Goal: Task Accomplishment & Management: Manage account settings

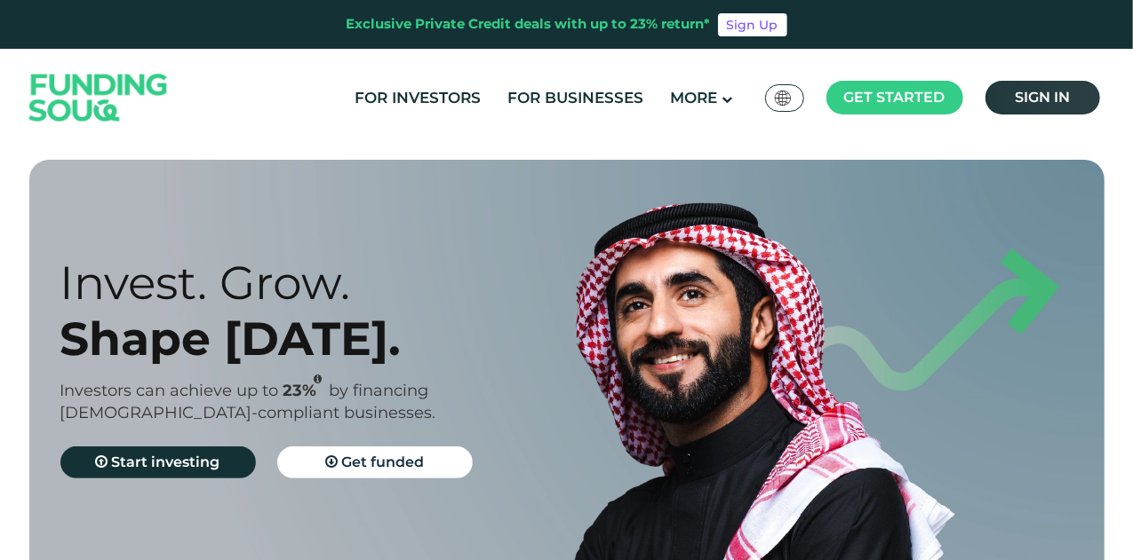
click at [1093, 102] on link "Sign in" at bounding box center [1042, 98] width 115 height 34
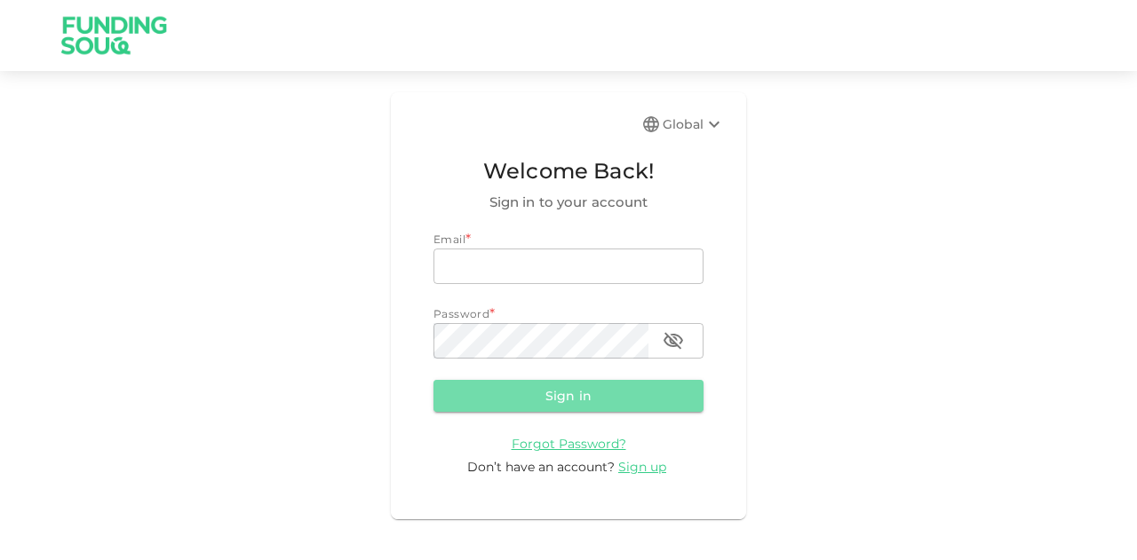
type input "mohanad.y.yasin@hotmail.com"
click at [540, 389] on button "Sign in" at bounding box center [568, 396] width 270 height 32
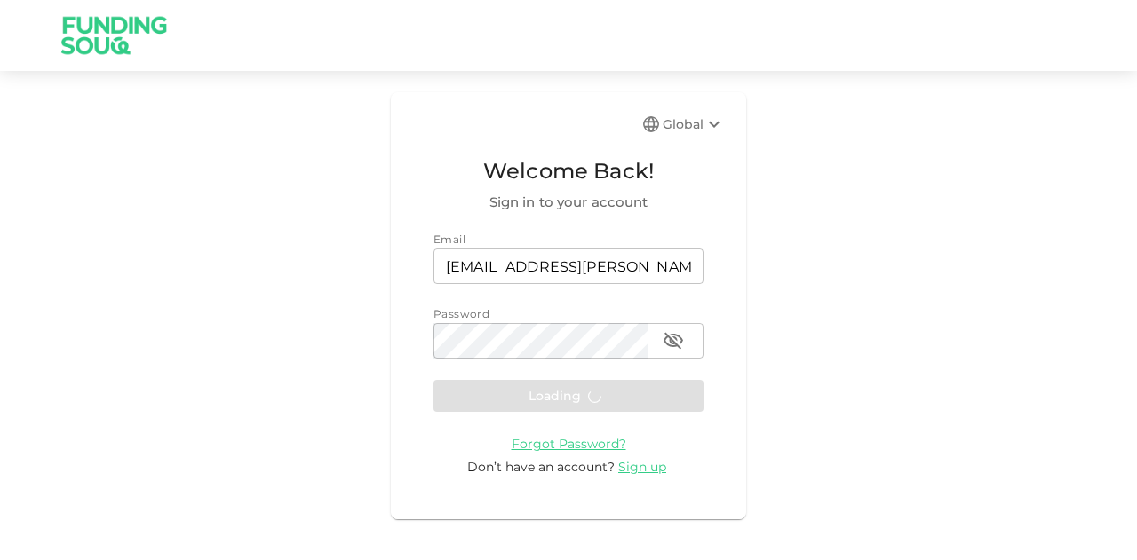
click at [540, 389] on form "Email email mohanad.y.yasin@hotmail.com email Password password password Loadin…" at bounding box center [568, 354] width 270 height 246
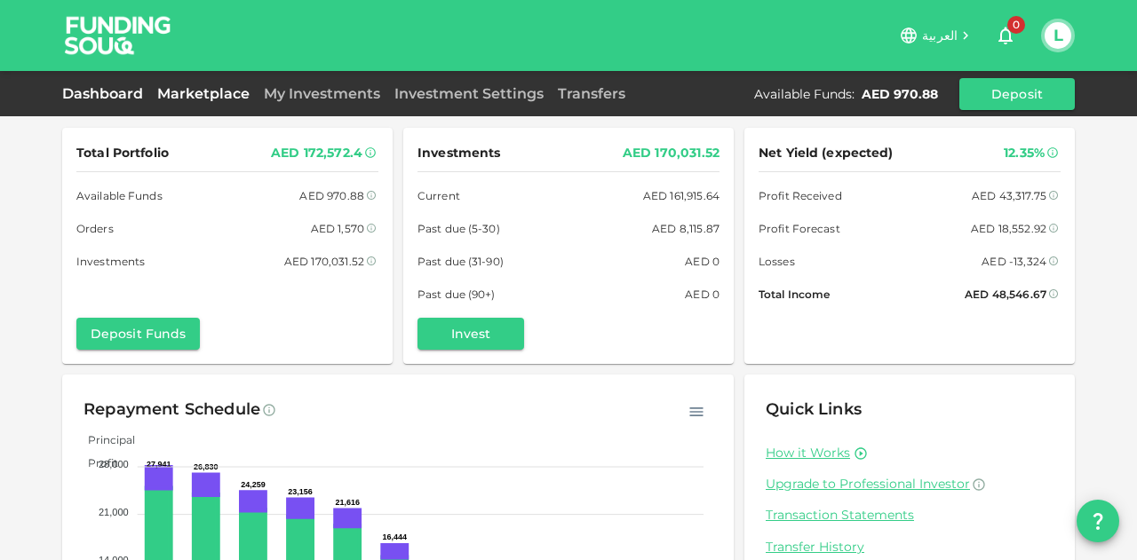
click at [222, 96] on link "Marketplace" at bounding box center [203, 93] width 107 height 17
